Goal: Task Accomplishment & Management: Manage account settings

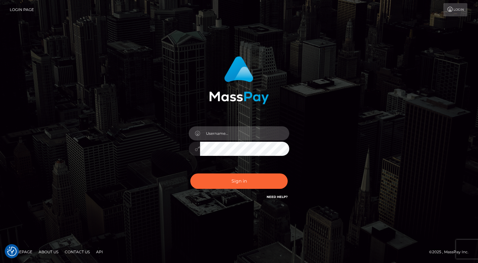
click at [226, 136] on input "text" at bounding box center [244, 133] width 89 height 14
type input "kevin.xcite"
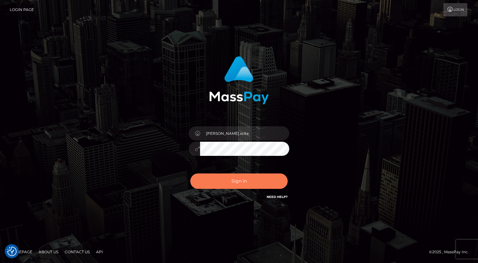
click at [250, 181] on button "Sign in" at bounding box center [238, 180] width 97 height 15
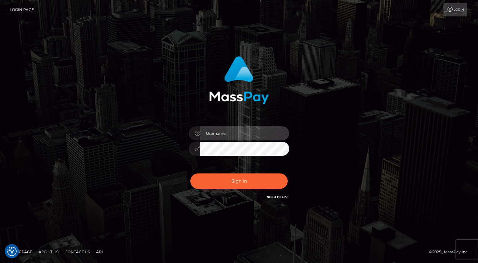
click at [225, 136] on input "text" at bounding box center [244, 133] width 89 height 14
type input "[PERSON_NAME].xcite"
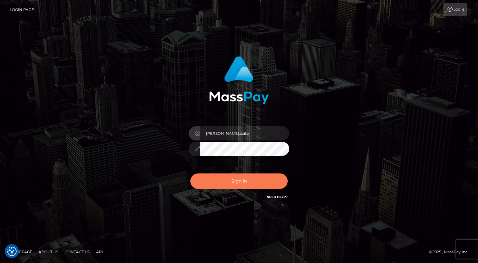
click at [247, 176] on button "Sign in" at bounding box center [238, 180] width 97 height 15
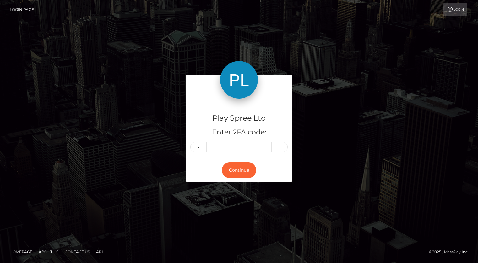
type input "9"
type input "3"
type input "8"
type input "4"
type input "9"
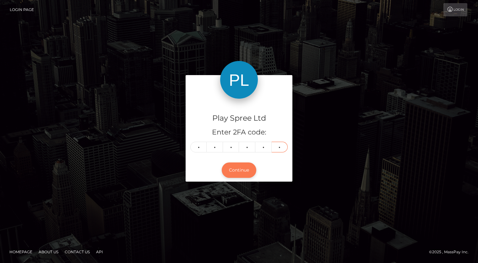
type input "6"
click at [239, 174] on button "Continue" at bounding box center [239, 169] width 35 height 15
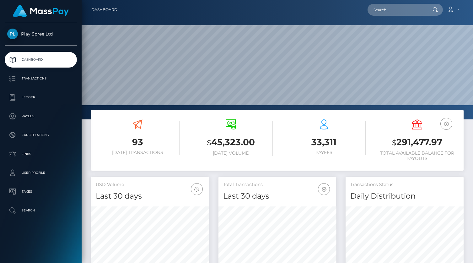
scroll to position [111, 118]
click at [414, 141] on h3 "$ 291,477.97" at bounding box center [417, 142] width 84 height 13
copy h3 "291,477.97"
